Goal: Task Accomplishment & Management: Use online tool/utility

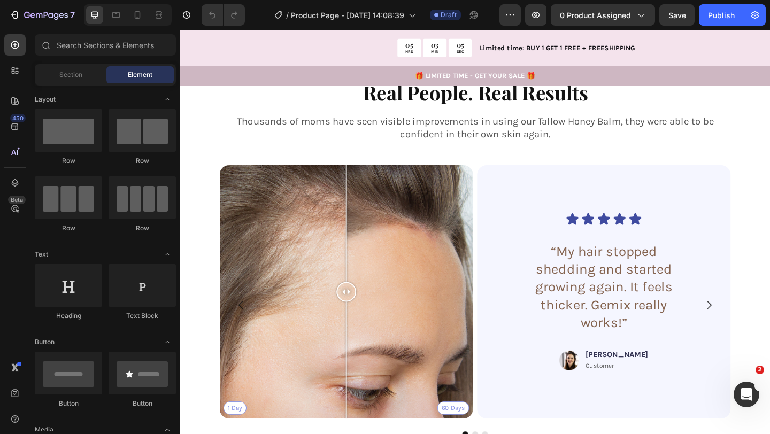
scroll to position [1167, 0]
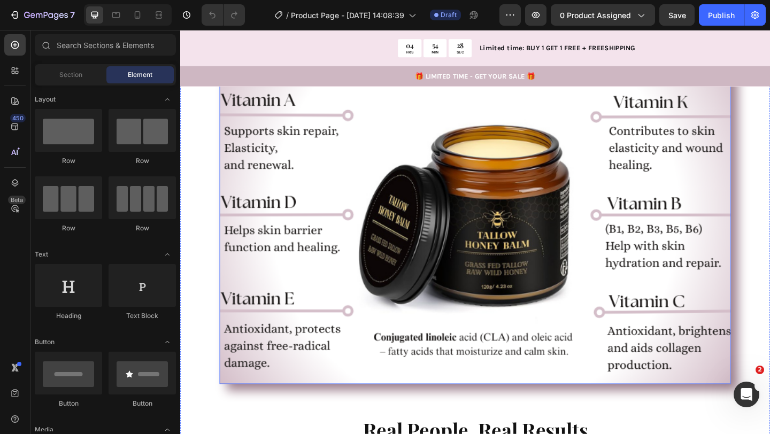
click at [417, 240] on img at bounding box center [501, 229] width 556 height 371
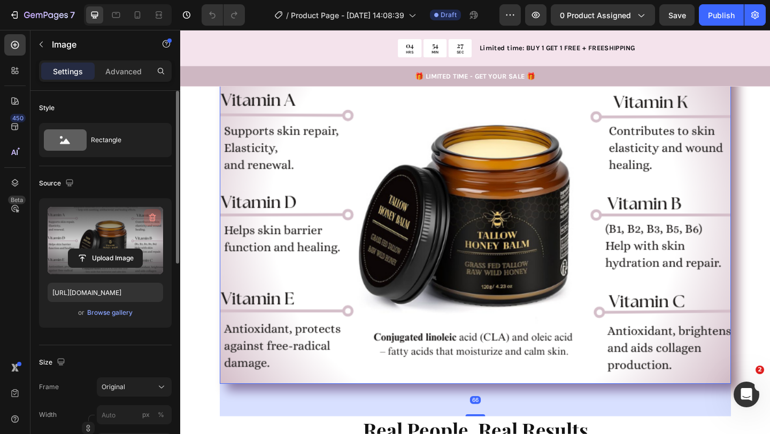
click at [152, 215] on icon "button" at bounding box center [152, 217] width 11 height 11
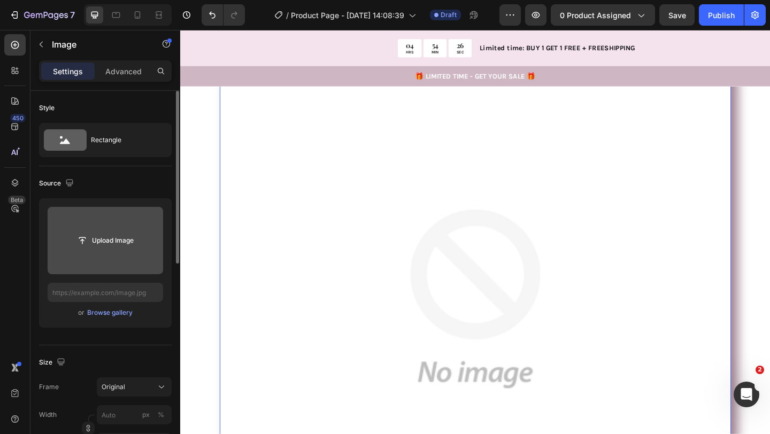
click at [112, 260] on input "file" at bounding box center [106, 240] width 116 height 67
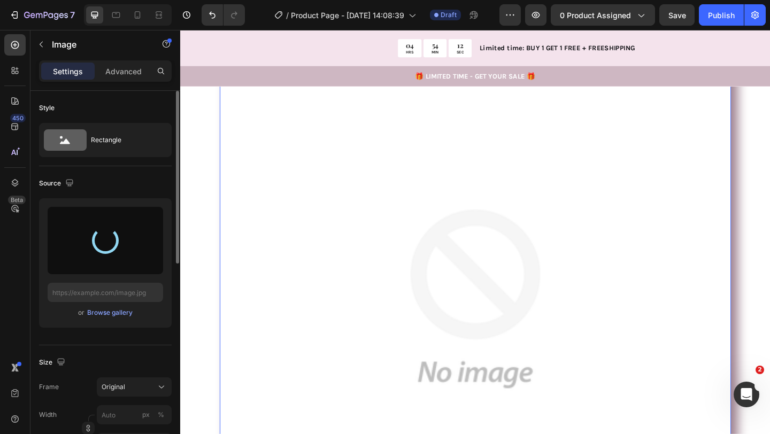
type input "[URL][DOMAIN_NAME]"
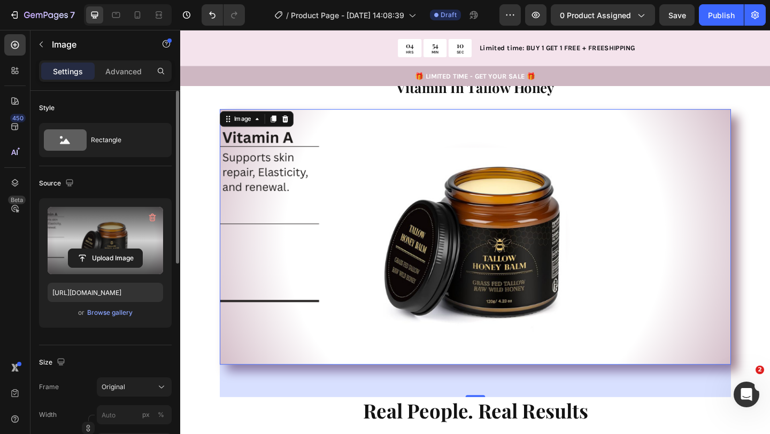
scroll to position [1094, 0]
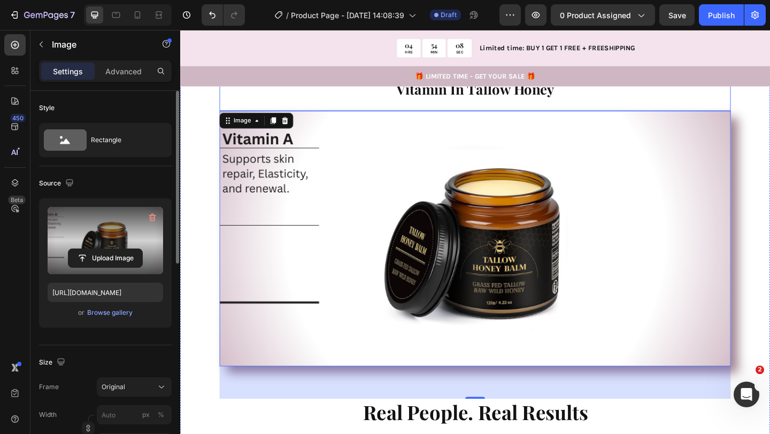
click at [570, 100] on span "Vitamin In Tallow Honey" at bounding box center [501, 94] width 172 height 20
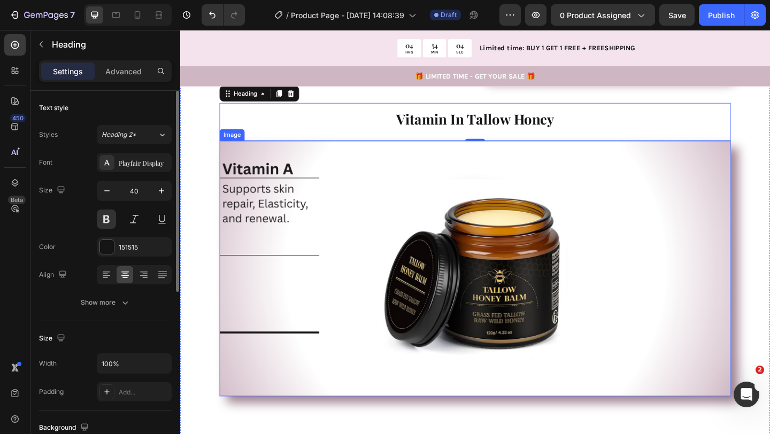
scroll to position [1041, 0]
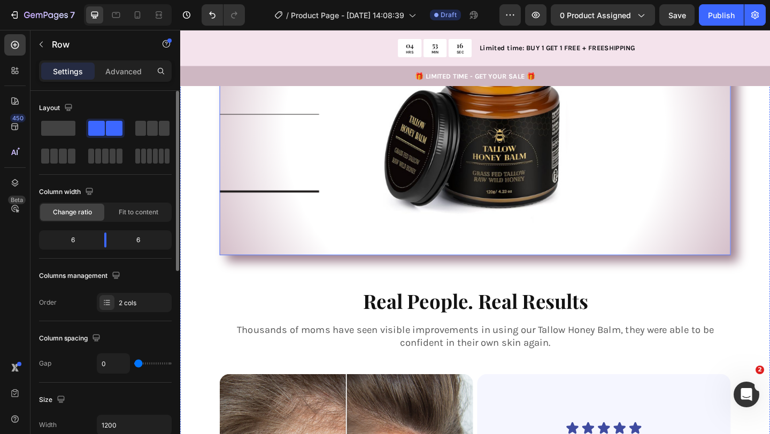
scroll to position [1219, 0]
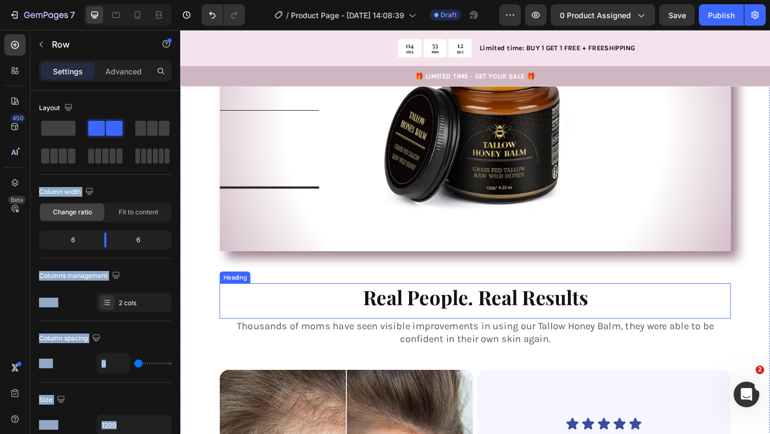
drag, startPoint x: 292, startPoint y: 158, endPoint x: 403, endPoint y: 308, distance: 186.3
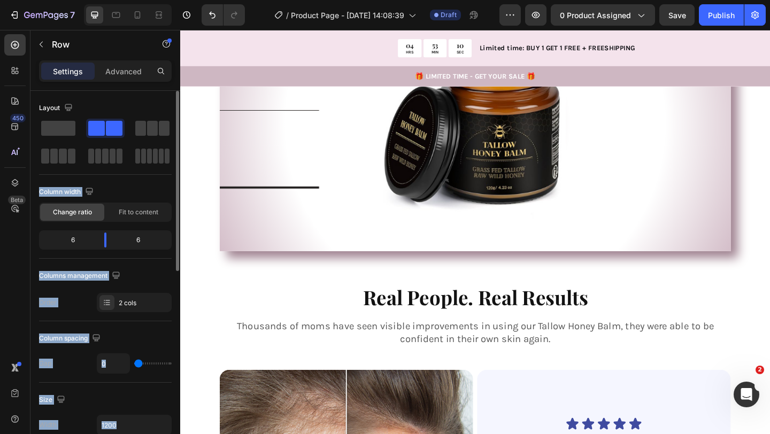
click at [114, 133] on span at bounding box center [114, 128] width 17 height 15
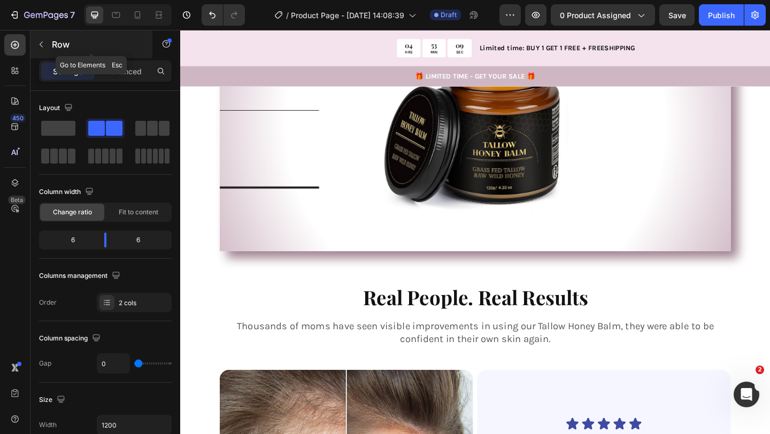
click at [40, 45] on icon "button" at bounding box center [41, 44] width 9 height 9
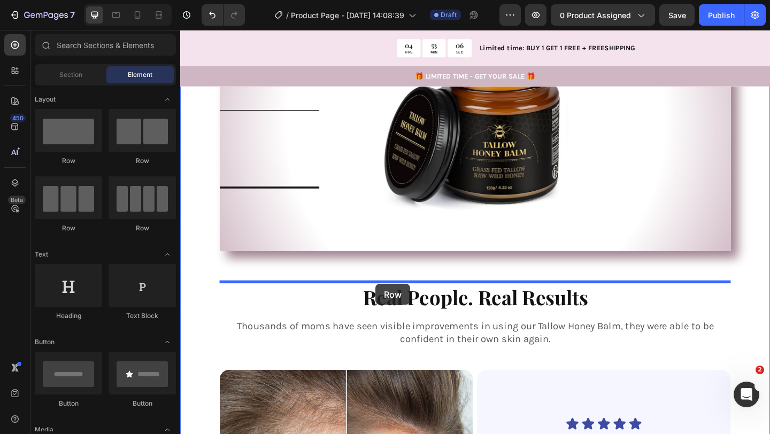
drag, startPoint x: 306, startPoint y: 179, endPoint x: 392, endPoint y: 306, distance: 153.7
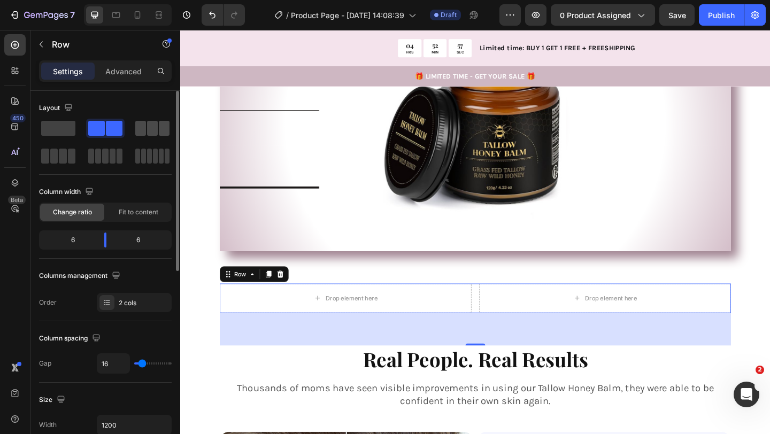
click at [152, 130] on span at bounding box center [152, 128] width 11 height 15
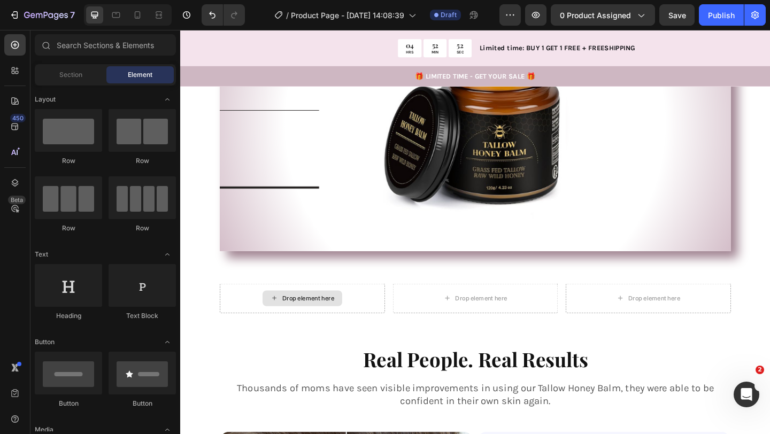
click at [278, 327] on div "Drop element here" at bounding box center [313, 321] width 87 height 17
click at [213, 14] on icon "Undo/Redo" at bounding box center [212, 15] width 11 height 11
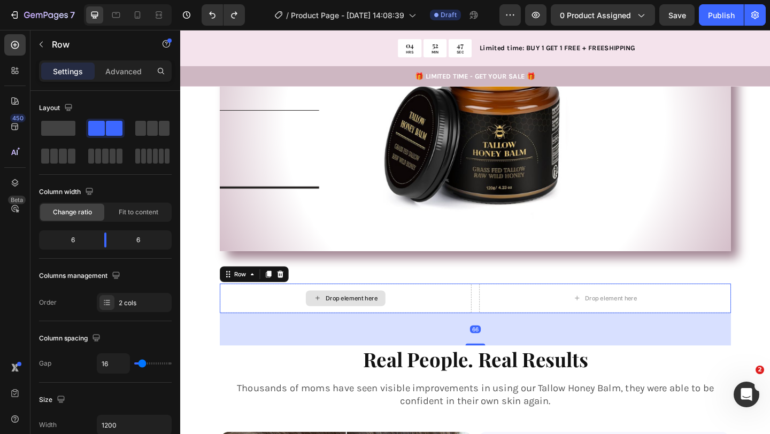
click at [279, 318] on div "Drop element here" at bounding box center [360, 322] width 274 height 32
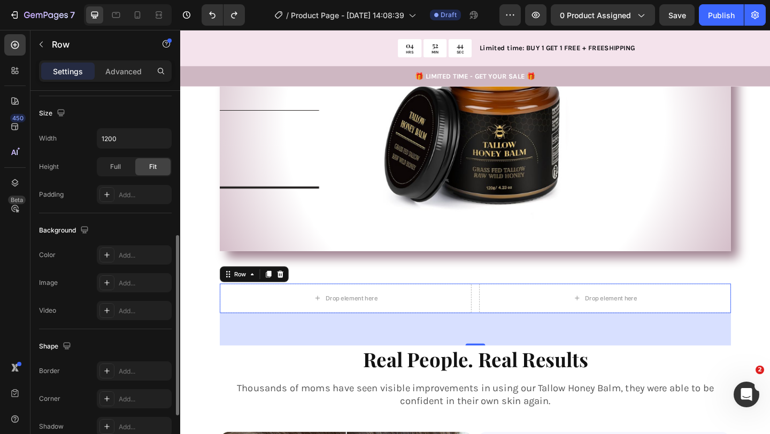
scroll to position [291, 0]
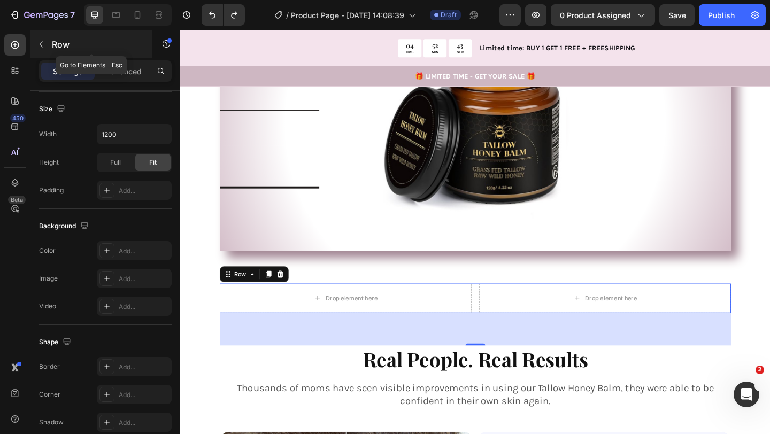
click at [47, 44] on button "button" at bounding box center [41, 44] width 17 height 17
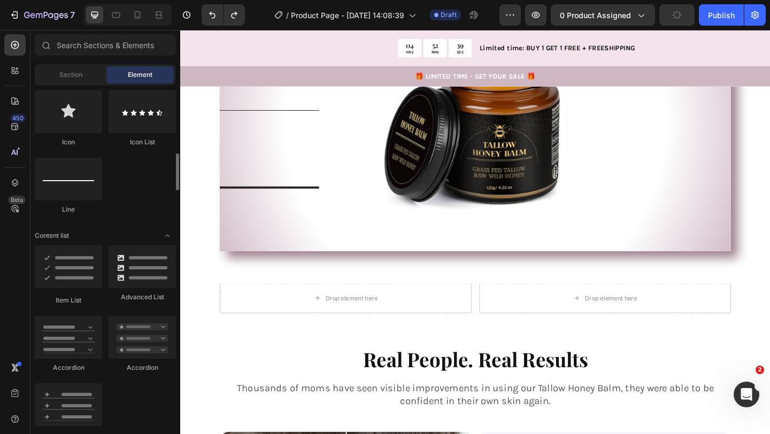
scroll to position [700, 0]
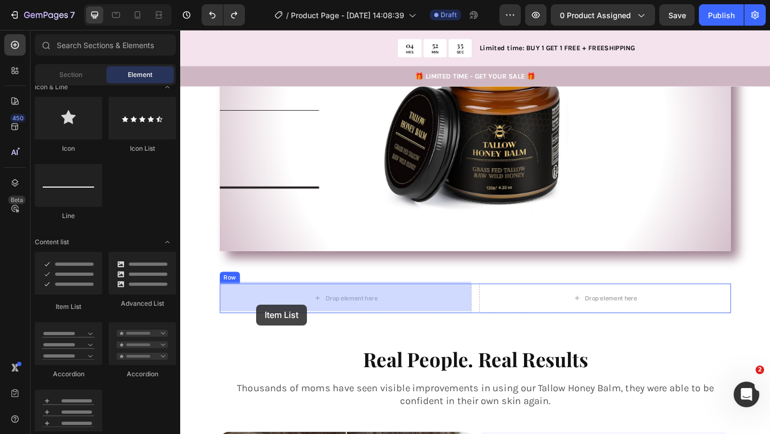
drag, startPoint x: 244, startPoint y: 314, endPoint x: 210, endPoint y: 334, distance: 40.3
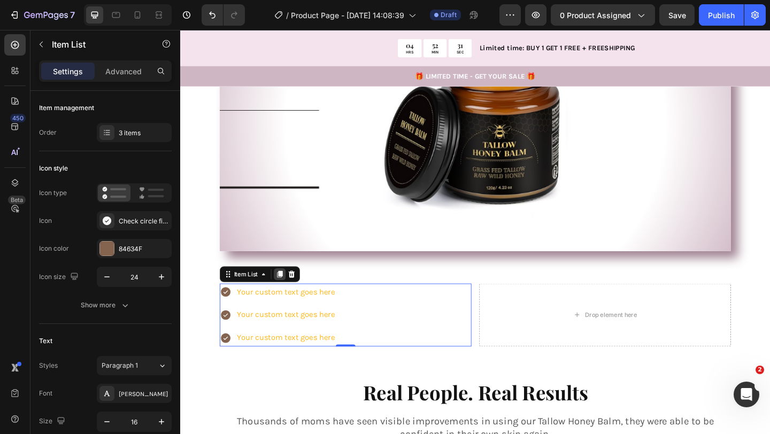
click at [290, 297] on icon at bounding box center [288, 296] width 9 height 9
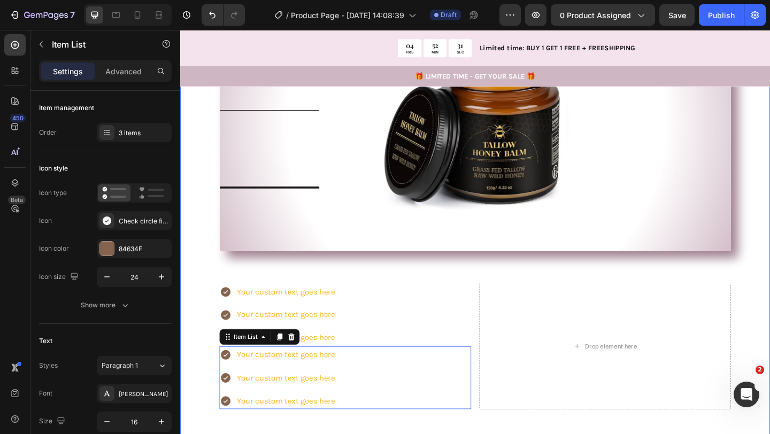
scroll to position [291, 0]
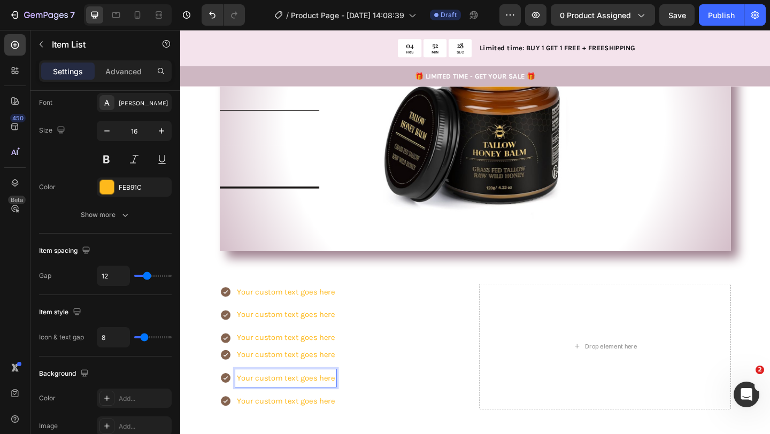
click at [240, 402] on div "Your custom text goes here" at bounding box center [295, 409] width 110 height 19
click at [366, 394] on div "Your custom text goes here Your custom text goes here Your custom text goes here" at bounding box center [360, 408] width 274 height 68
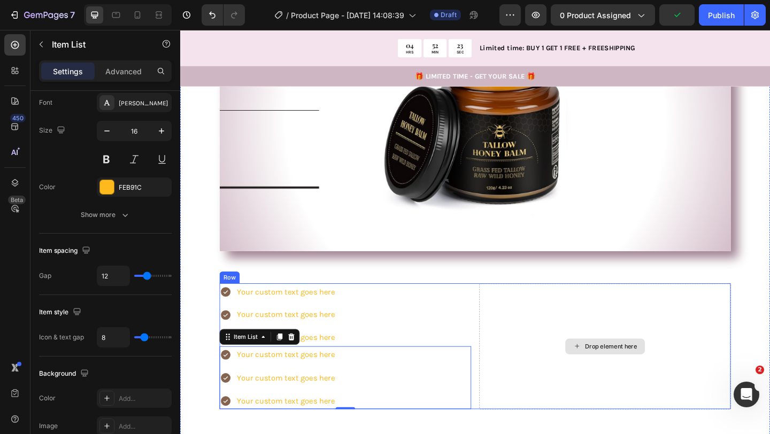
drag, startPoint x: 248, startPoint y: 366, endPoint x: 633, endPoint y: 360, distance: 385.2
click at [633, 360] on div "Your custom text goes here Your custom text goes here Your custom text goes her…" at bounding box center [501, 374] width 556 height 137
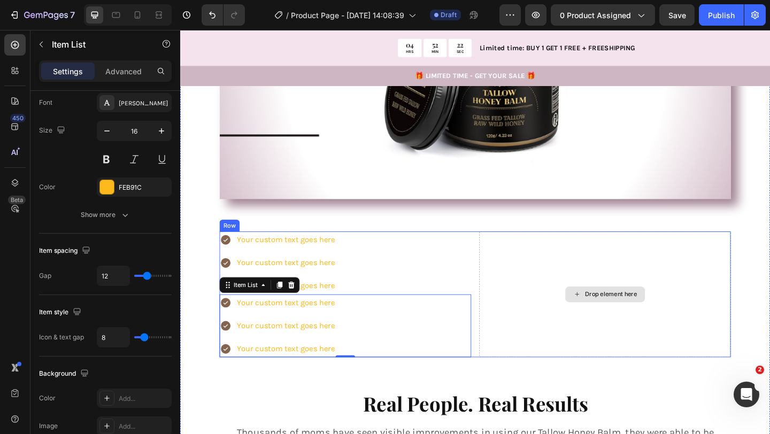
scroll to position [1306, 0]
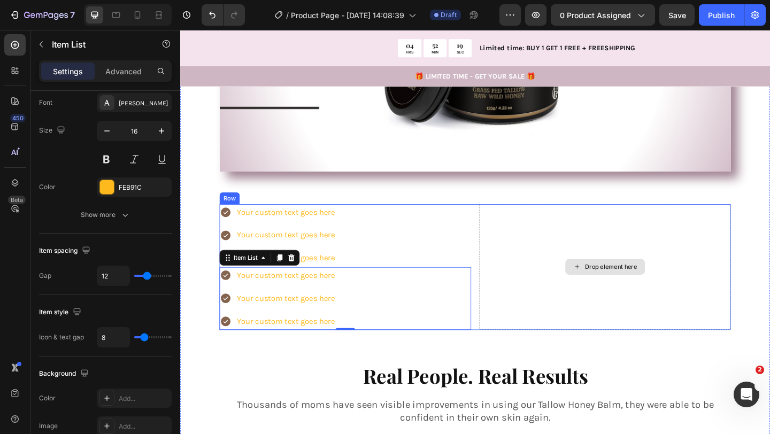
drag, startPoint x: 248, startPoint y: 280, endPoint x: 633, endPoint y: 289, distance: 385.3
click at [634, 289] on div "Your custom text goes here Your custom text goes here Your custom text goes her…" at bounding box center [501, 287] width 556 height 137
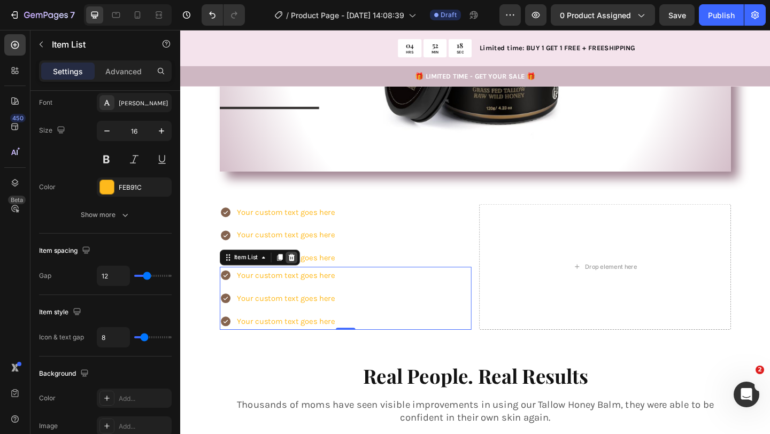
click at [301, 280] on icon at bounding box center [301, 277] width 9 height 9
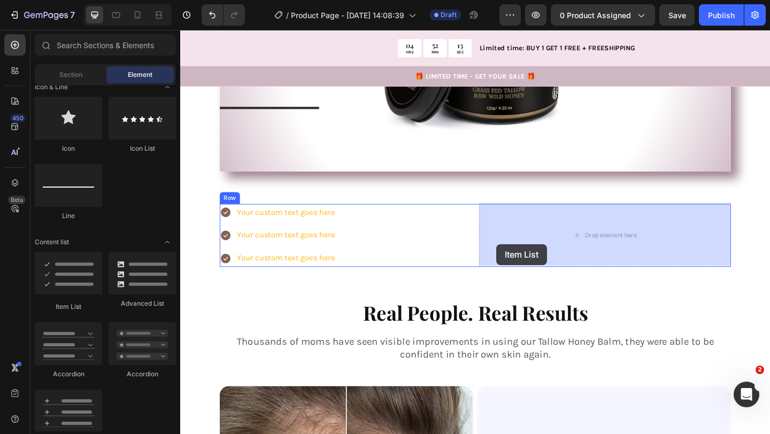
drag, startPoint x: 247, startPoint y: 307, endPoint x: 261, endPoint y: 275, distance: 35.0
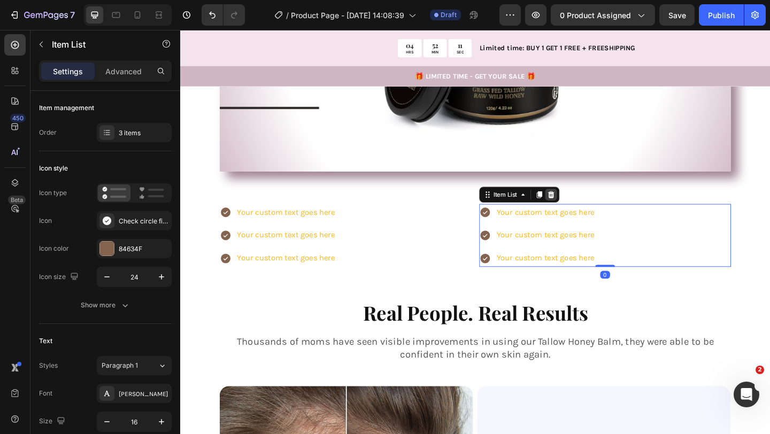
click at [583, 208] on icon at bounding box center [583, 208] width 7 height 7
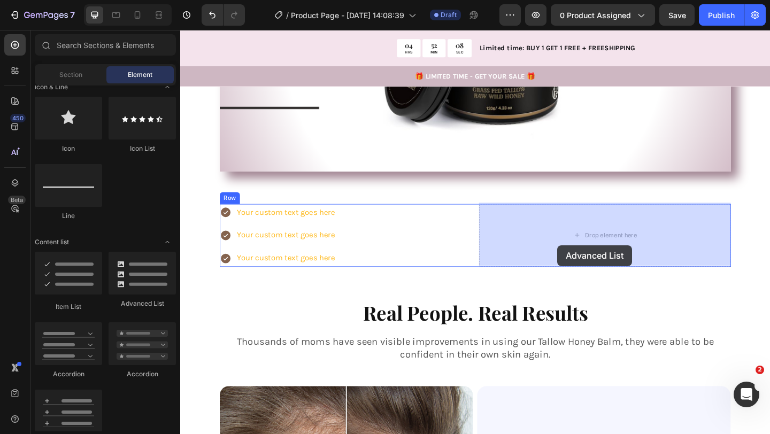
drag, startPoint x: 334, startPoint y: 311, endPoint x: 591, endPoint y: 260, distance: 261.8
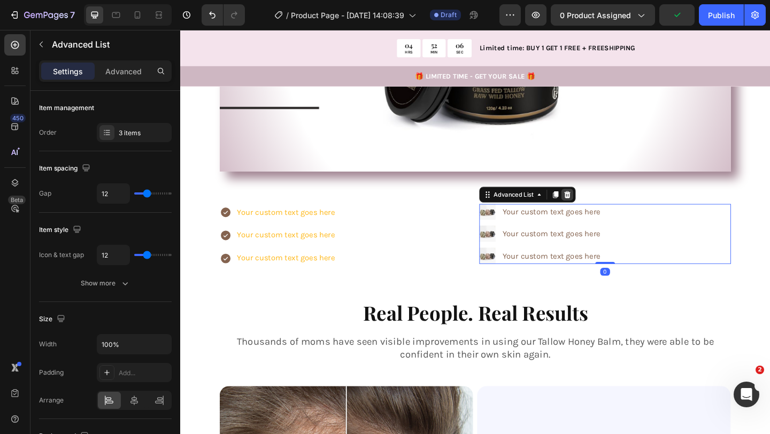
click at [605, 211] on icon at bounding box center [601, 209] width 9 height 9
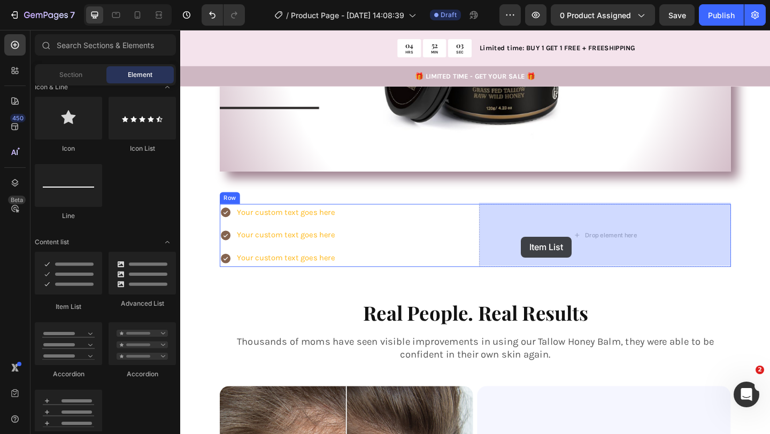
drag, startPoint x: 262, startPoint y: 300, endPoint x: 551, endPoint y: 255, distance: 292.3
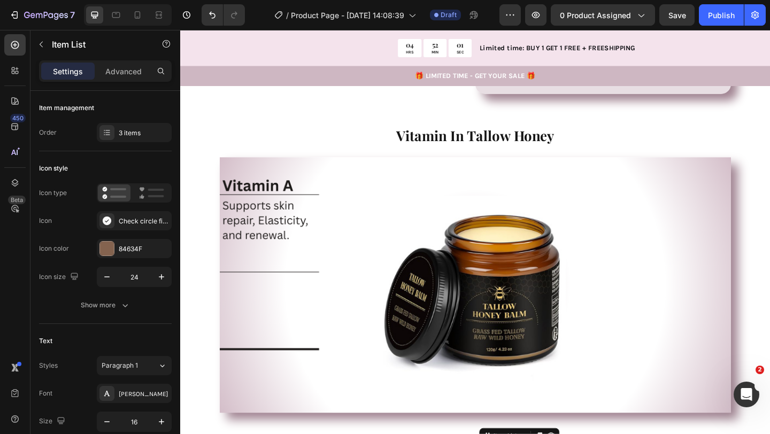
scroll to position [1045, 0]
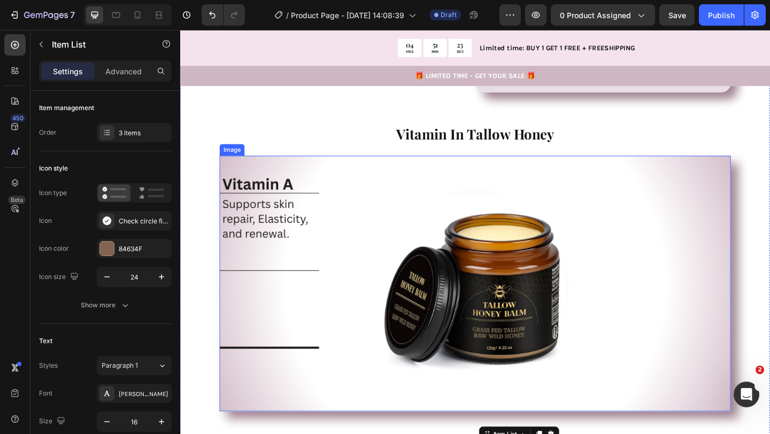
click at [495, 218] on img at bounding box center [501, 306] width 556 height 278
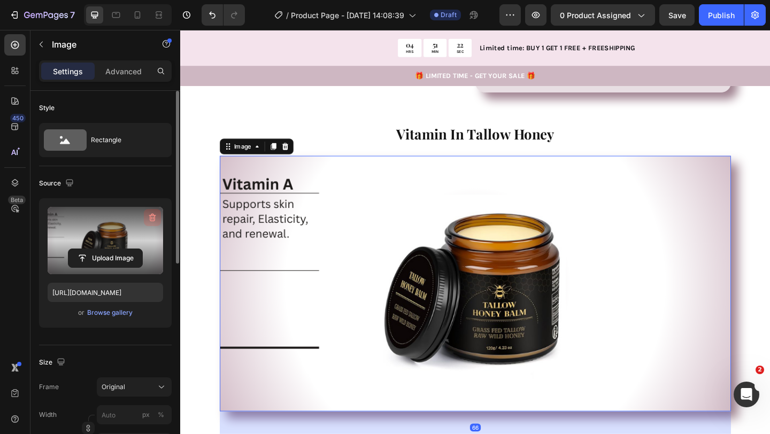
click at [148, 215] on icon "button" at bounding box center [152, 217] width 11 height 11
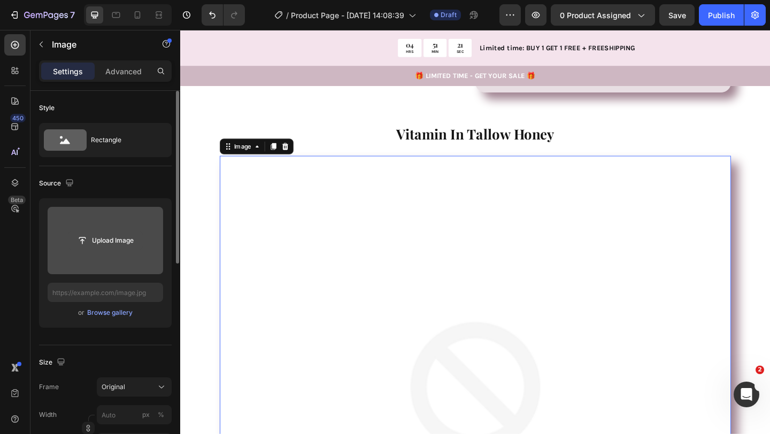
click at [117, 242] on input "file" at bounding box center [105, 241] width 74 height 18
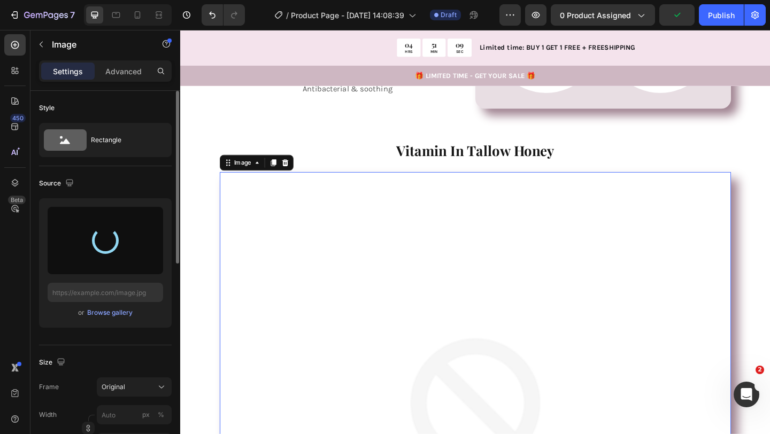
scroll to position [1005, 0]
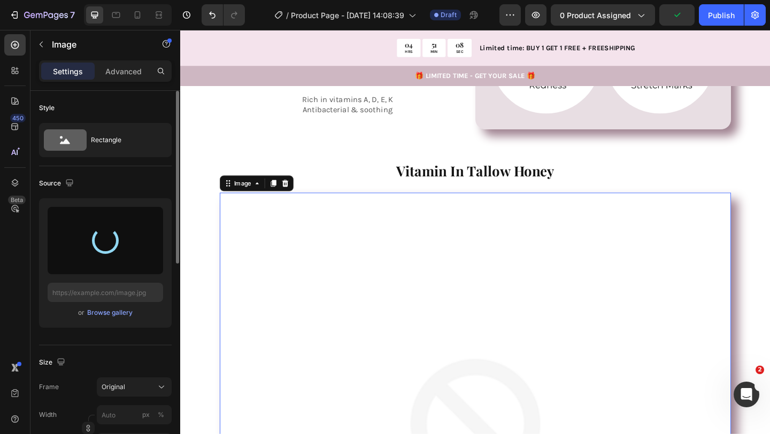
type input "[URL][DOMAIN_NAME]"
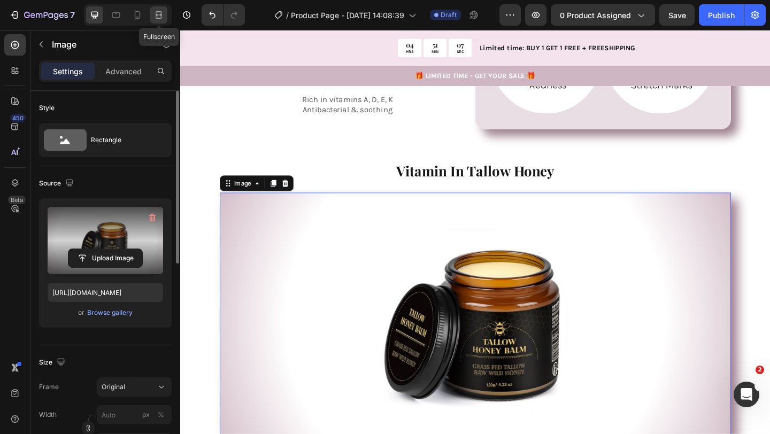
click at [159, 19] on icon at bounding box center [159, 15] width 11 height 11
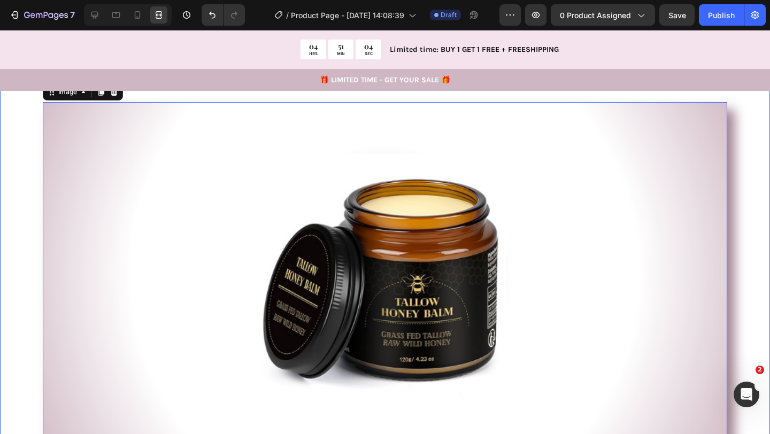
scroll to position [1159, 0]
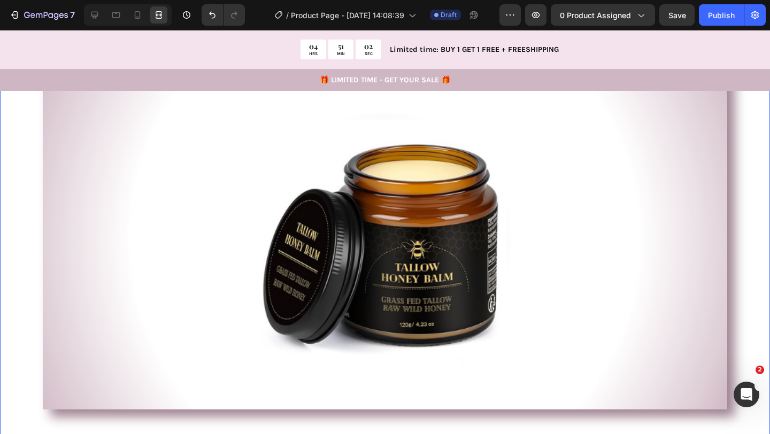
click at [30, 246] on div "Product Images Icon Icon Icon Icon Icon Icon List 1000+ Happy Moms Text Block R…" at bounding box center [385, 148] width 770 height 2388
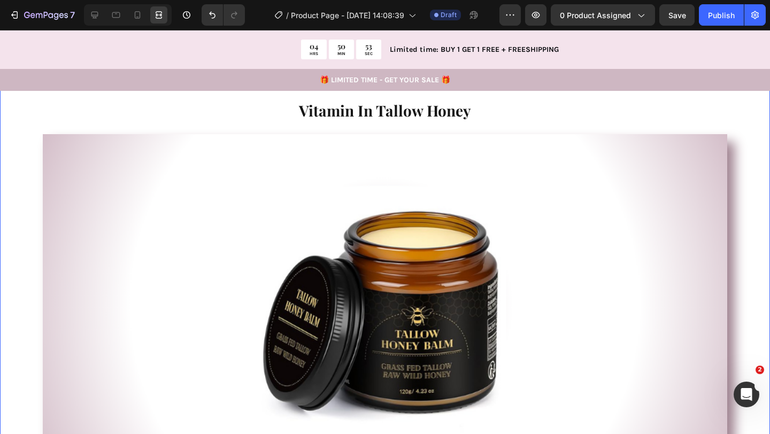
scroll to position [1088, 0]
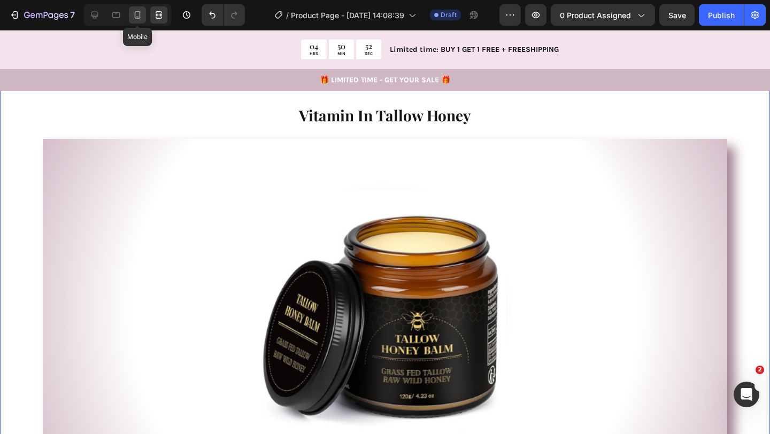
click at [142, 16] on icon at bounding box center [137, 15] width 11 height 11
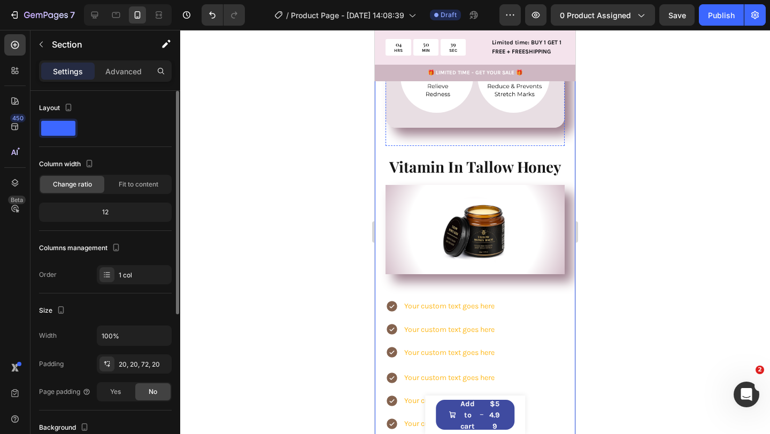
scroll to position [1210, 0]
